Goal: Navigation & Orientation: Find specific page/section

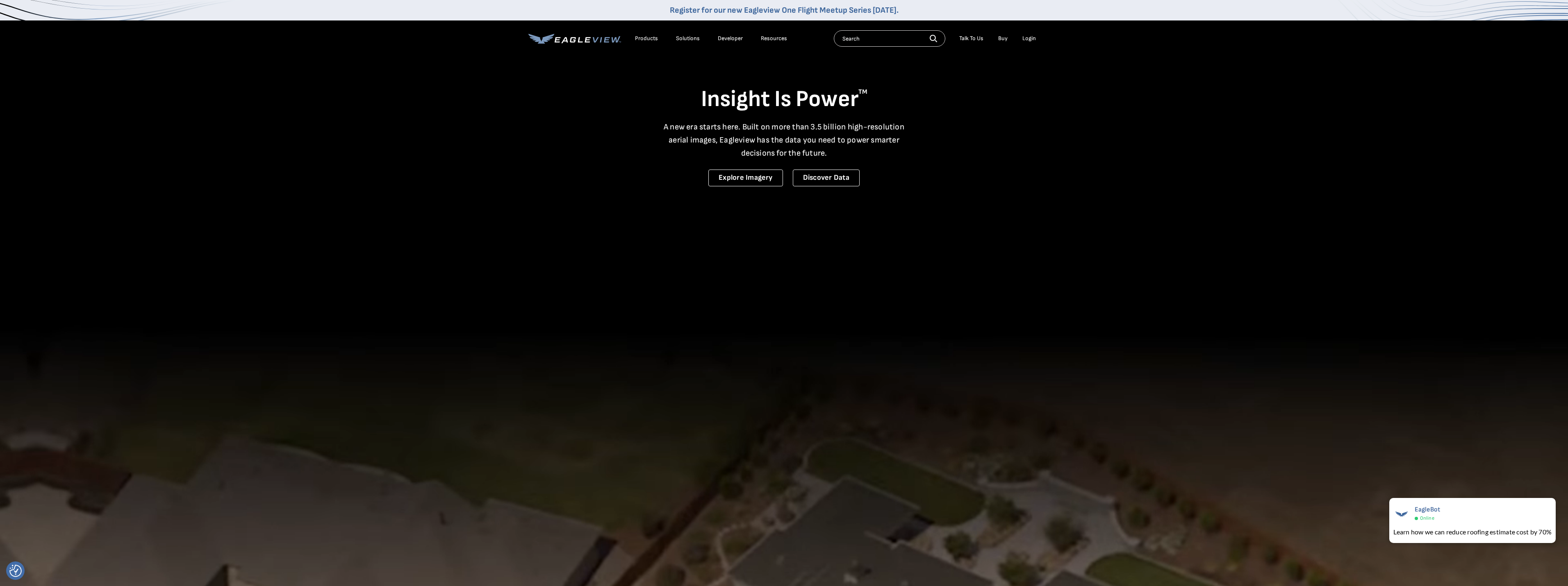
click at [767, 38] on div "Resources" at bounding box center [774, 39] width 26 height 8
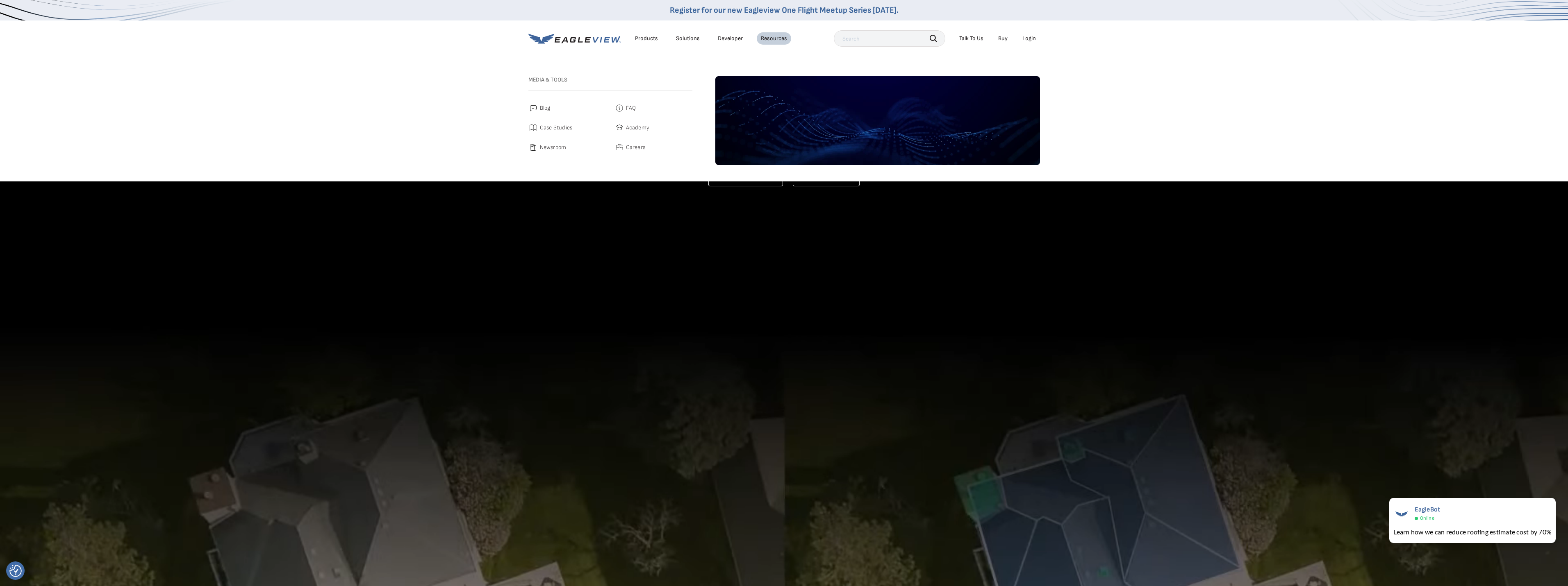
click at [733, 39] on link "Developer" at bounding box center [730, 39] width 25 height 8
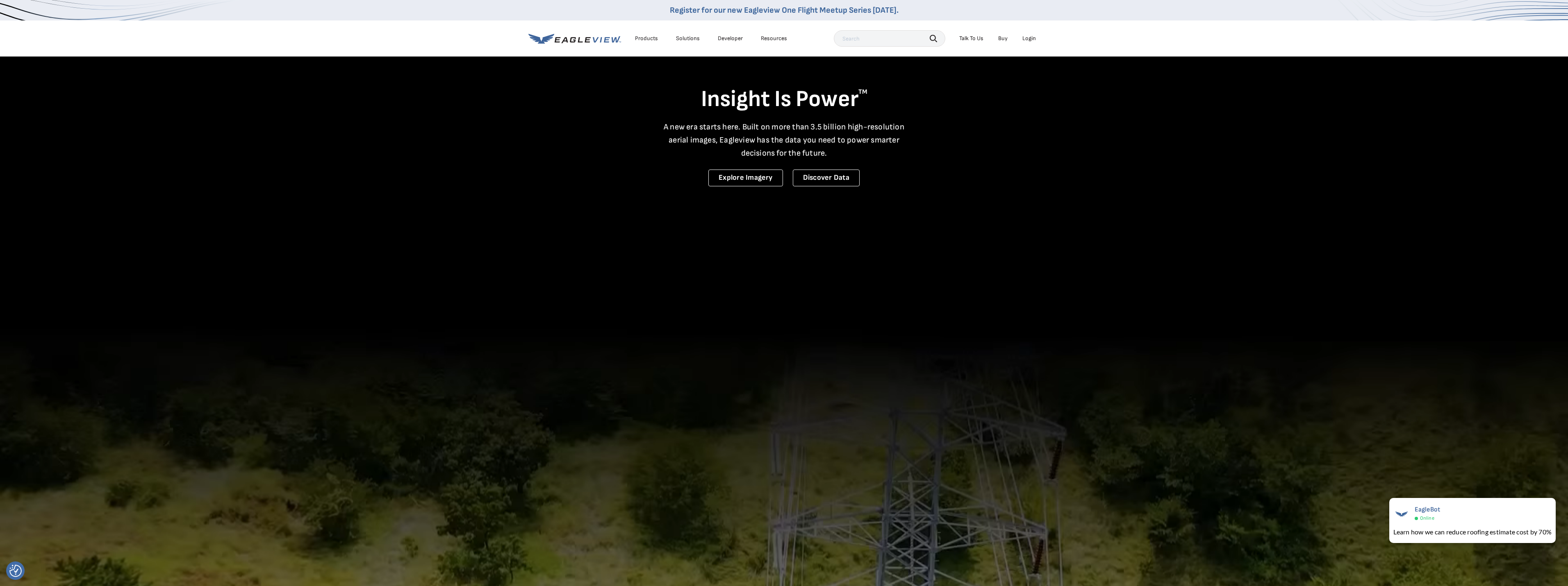
click at [638, 39] on div "Products" at bounding box center [646, 39] width 23 height 8
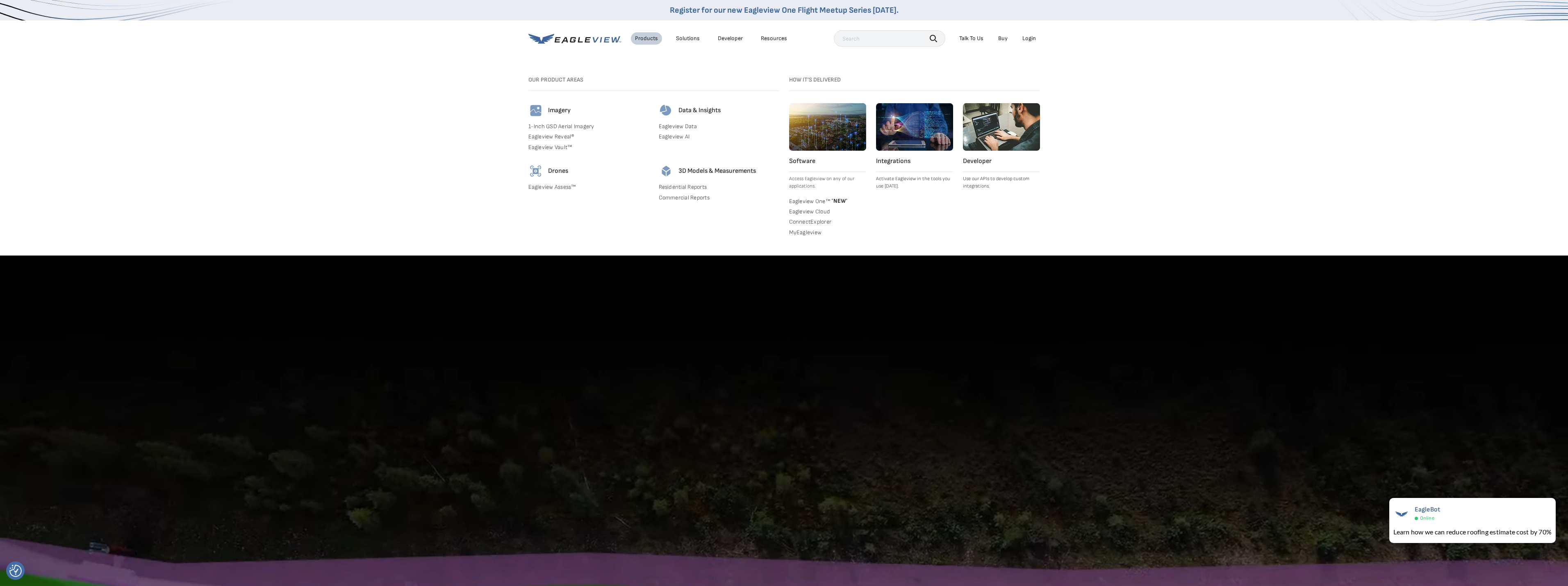
click at [683, 38] on div "Solutions" at bounding box center [687, 39] width 24 height 8
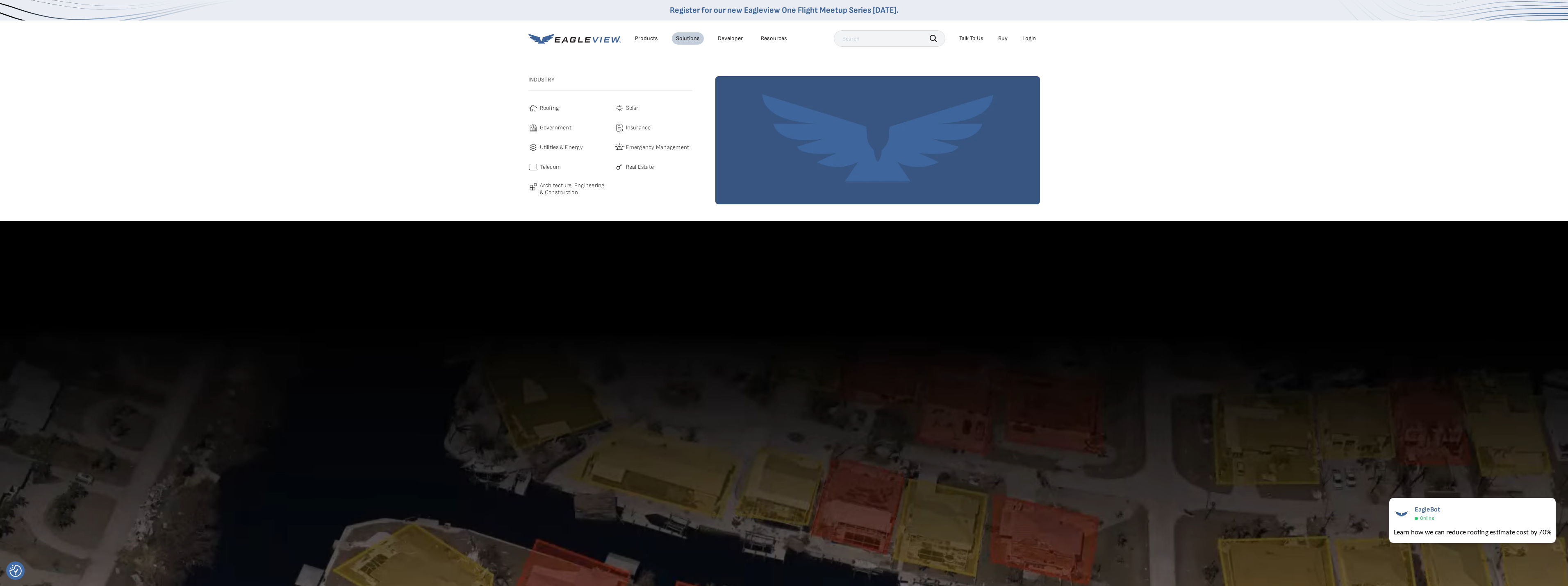
click at [727, 39] on link "Developer" at bounding box center [730, 39] width 25 height 8
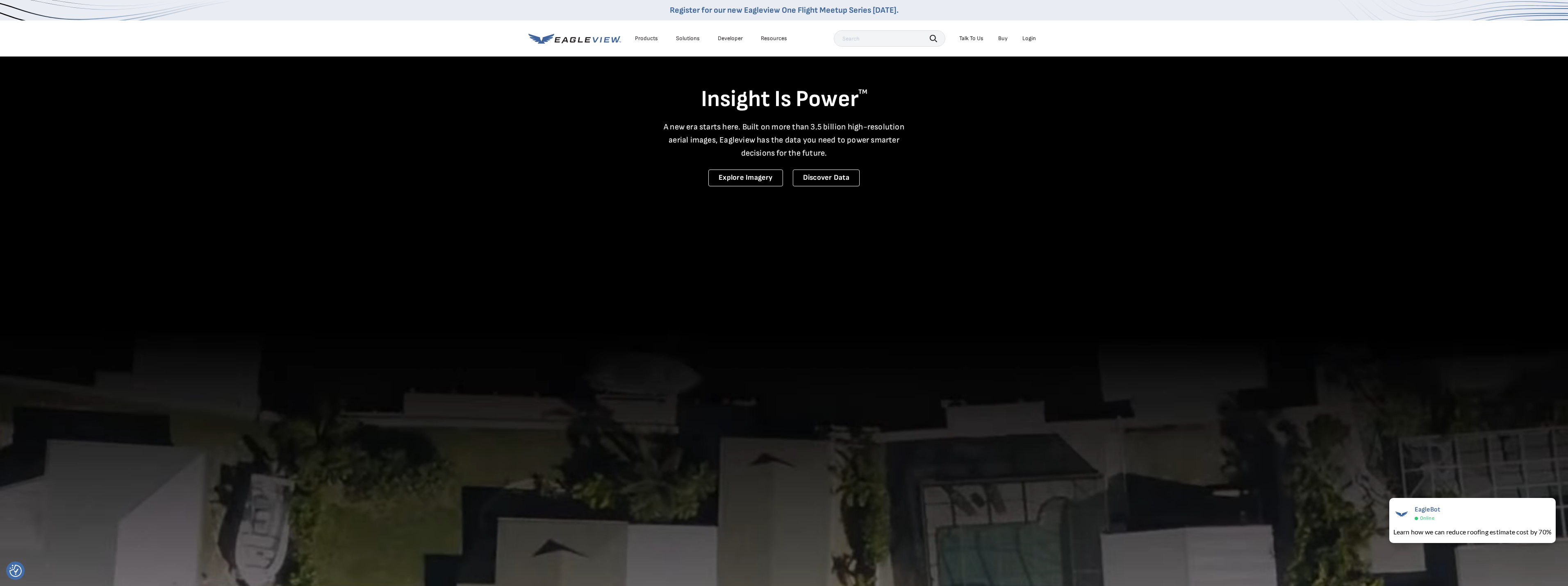
click at [780, 37] on div "Resources" at bounding box center [774, 39] width 26 height 8
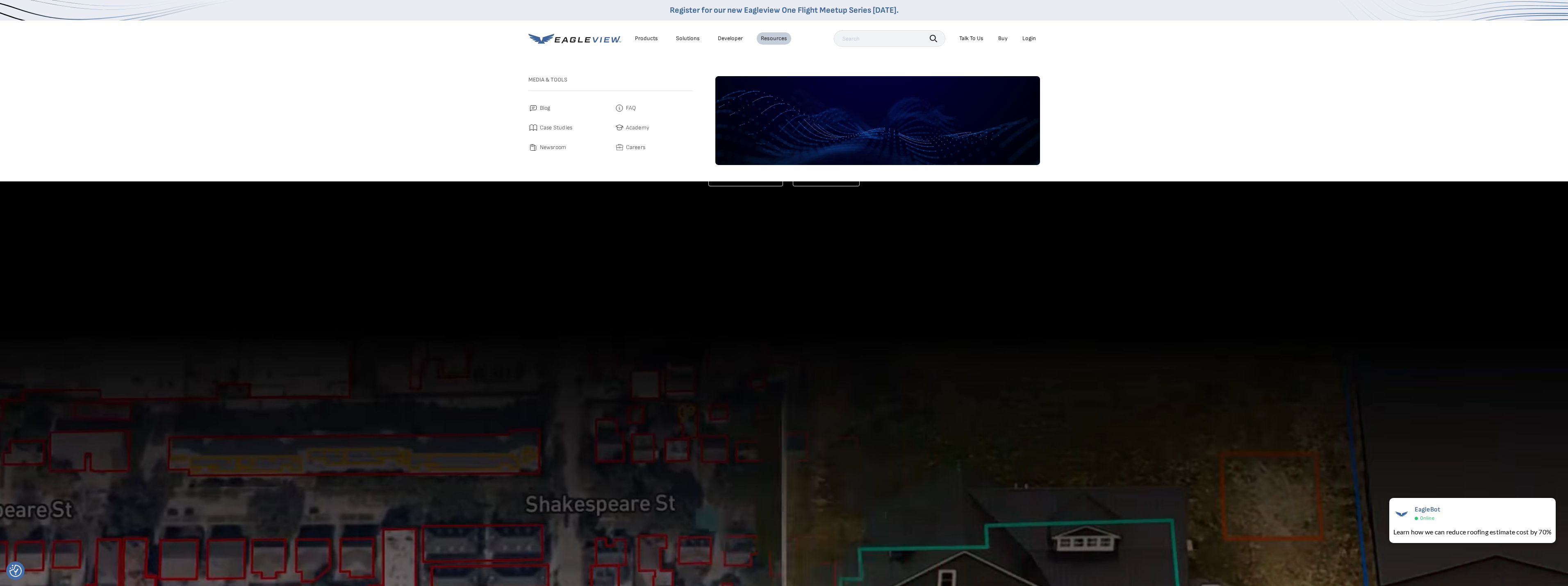
click at [968, 38] on div "Talk To Us" at bounding box center [971, 39] width 24 height 8
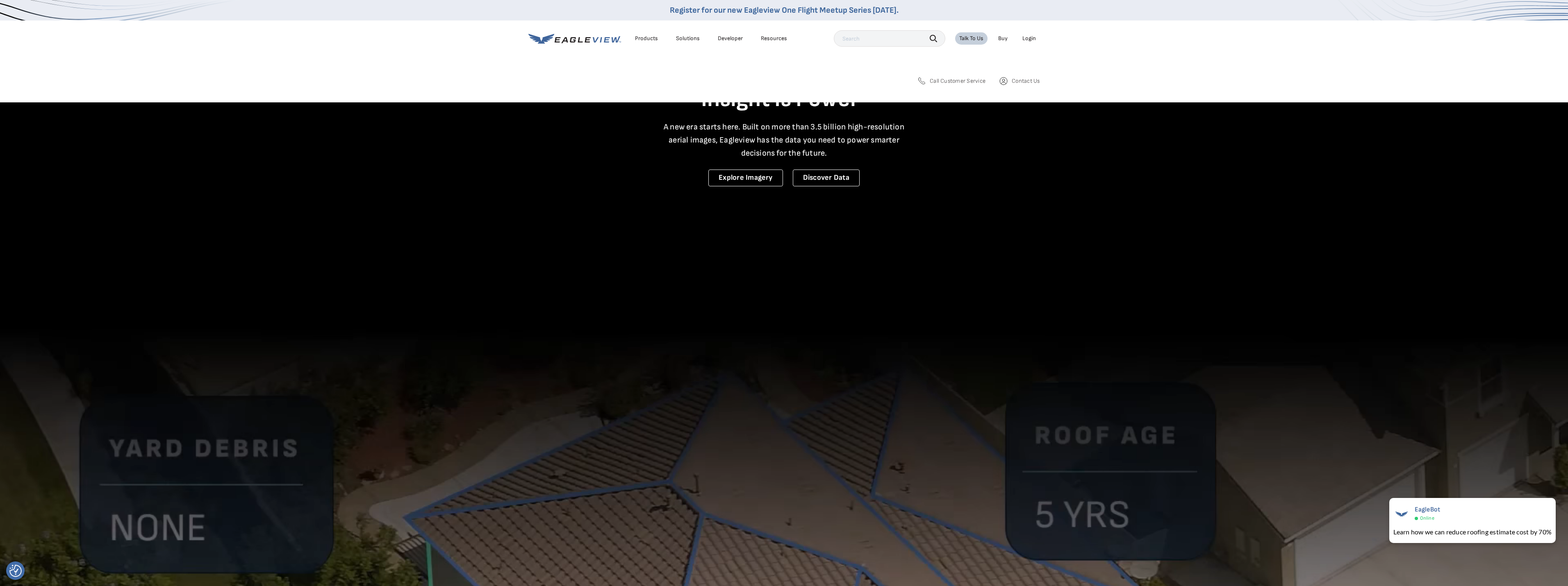
click at [1003, 38] on link "Buy" at bounding box center [1003, 39] width 9 height 8
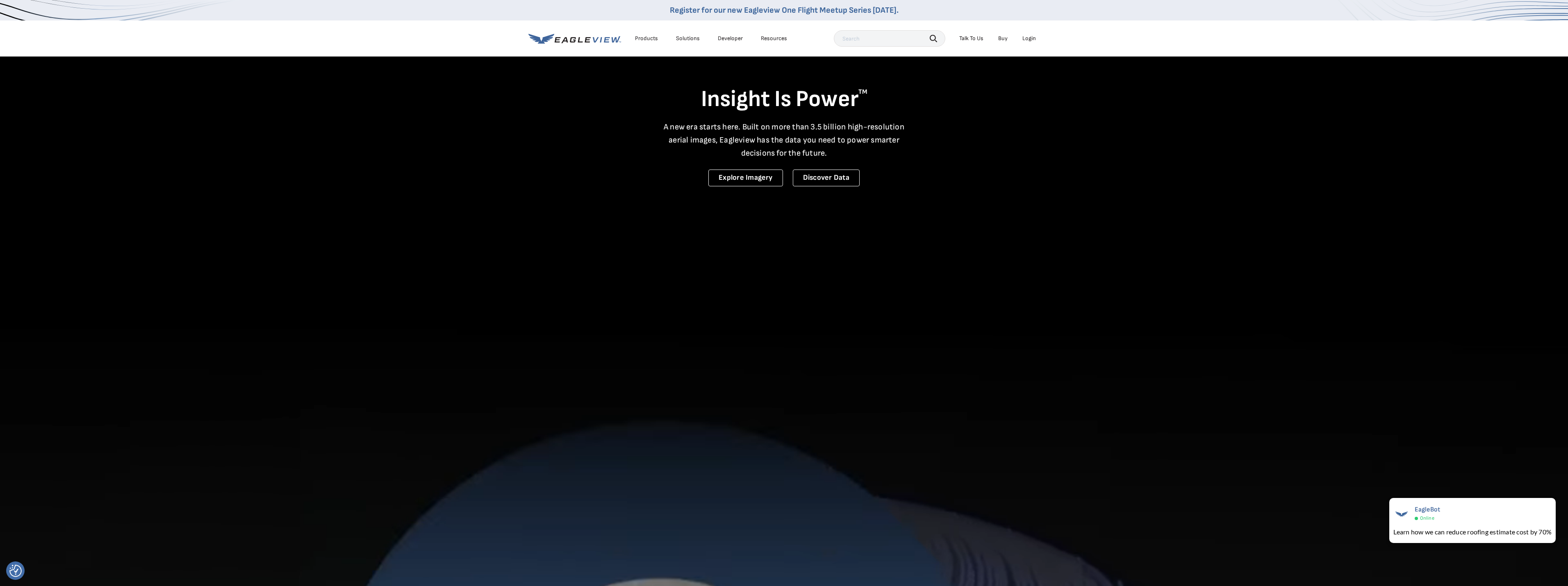
click at [578, 40] on icon at bounding box center [575, 39] width 93 height 10
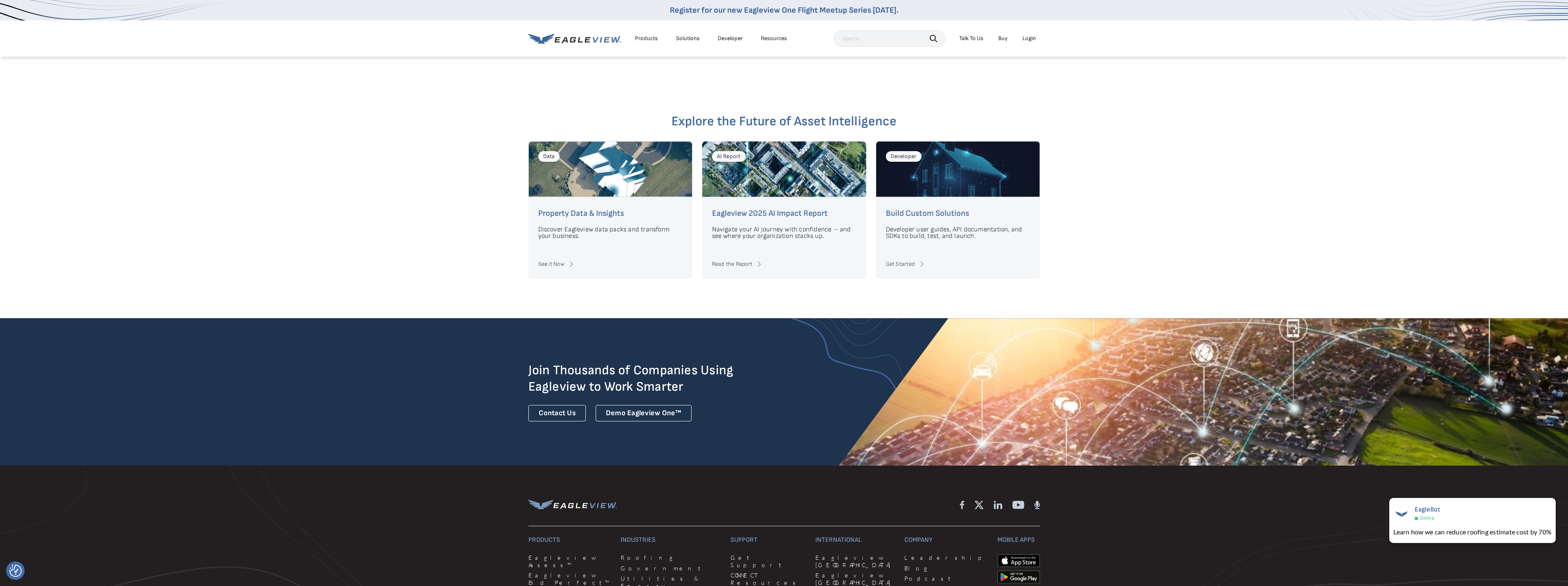
scroll to position [2575, 0]
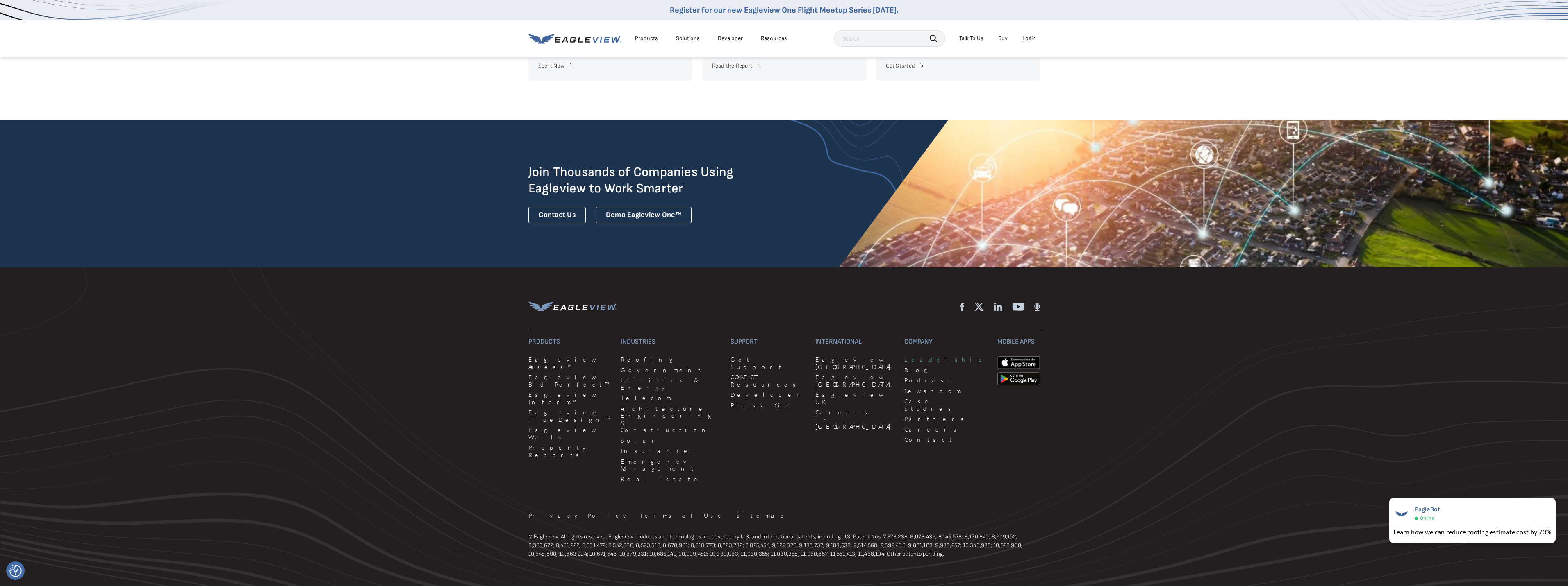
click at [904, 356] on link "Leadership" at bounding box center [945, 360] width 83 height 8
